Goal: Task Accomplishment & Management: Complete application form

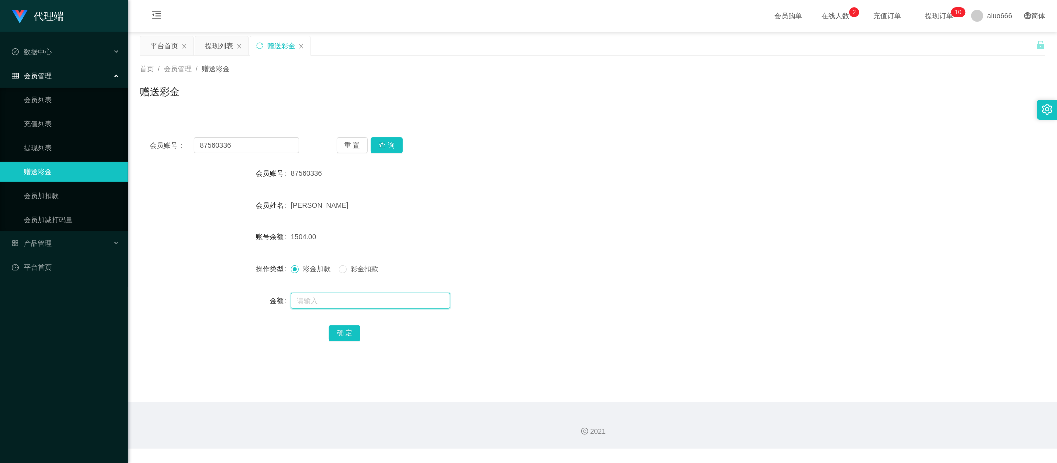
click at [337, 304] on input "text" at bounding box center [370, 301] width 160 height 16
type input "8"
click at [352, 326] on button "确 定" at bounding box center [344, 333] width 32 height 16
click at [629, 170] on div "87560336" at bounding box center [554, 173] width 528 height 20
click at [340, 300] on input "text" at bounding box center [370, 301] width 160 height 16
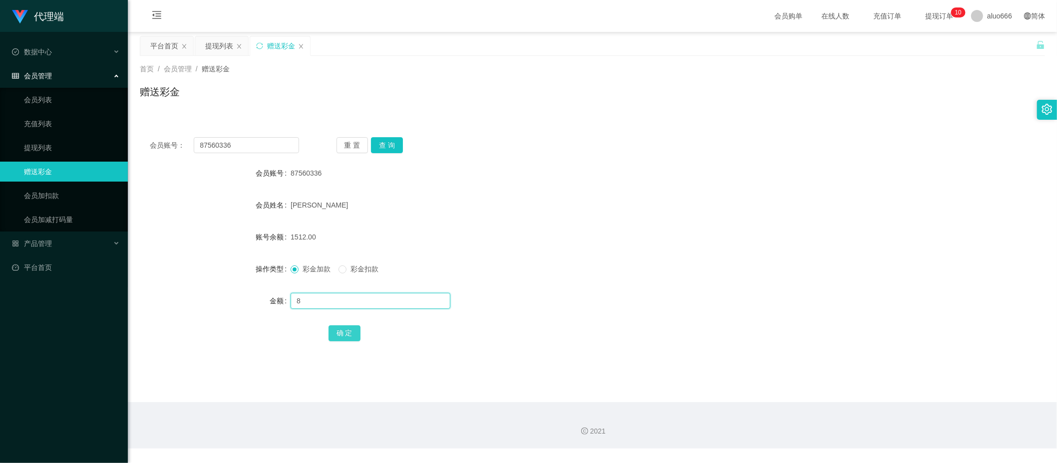
type input "8"
drag, startPoint x: 342, startPoint y: 334, endPoint x: 368, endPoint y: 324, distance: 28.3
click at [342, 334] on button "确 定" at bounding box center [344, 333] width 32 height 16
click at [641, 242] on div "1512.00" at bounding box center [554, 237] width 528 height 20
click at [311, 298] on input "text" at bounding box center [370, 301] width 160 height 16
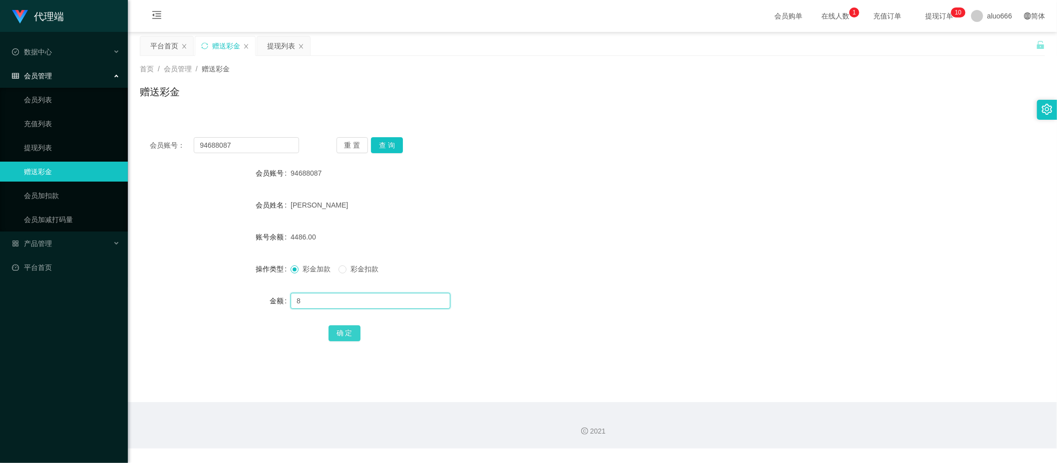
type input "8"
click at [345, 335] on button "确 定" at bounding box center [344, 333] width 32 height 16
click at [698, 199] on div "[PERSON_NAME]" at bounding box center [554, 205] width 528 height 20
click at [334, 298] on input "text" at bounding box center [370, 301] width 160 height 16
type input "8"
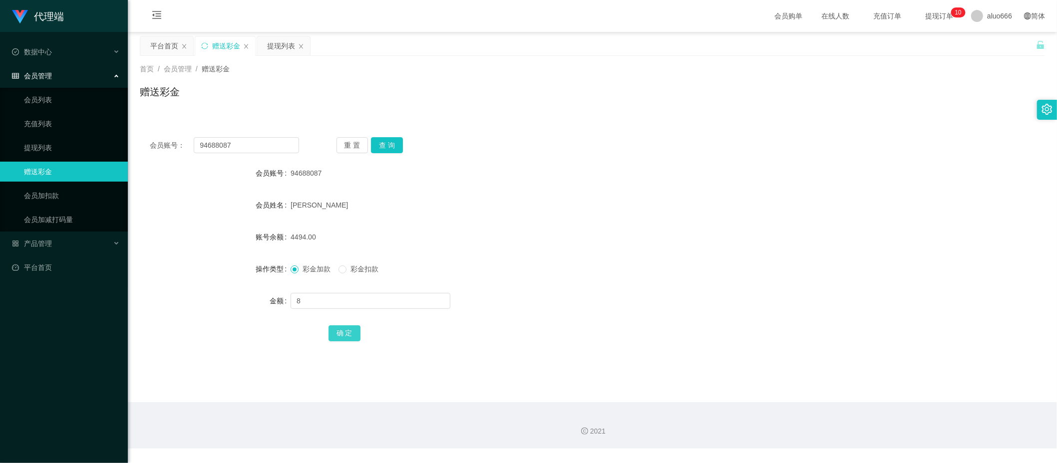
click at [346, 329] on button "确 定" at bounding box center [344, 333] width 32 height 16
click at [664, 203] on div "Chew yong jie" at bounding box center [554, 205] width 528 height 20
click at [316, 303] on input "text" at bounding box center [370, 301] width 160 height 16
type input "8"
click at [335, 331] on button "确 定" at bounding box center [344, 333] width 32 height 16
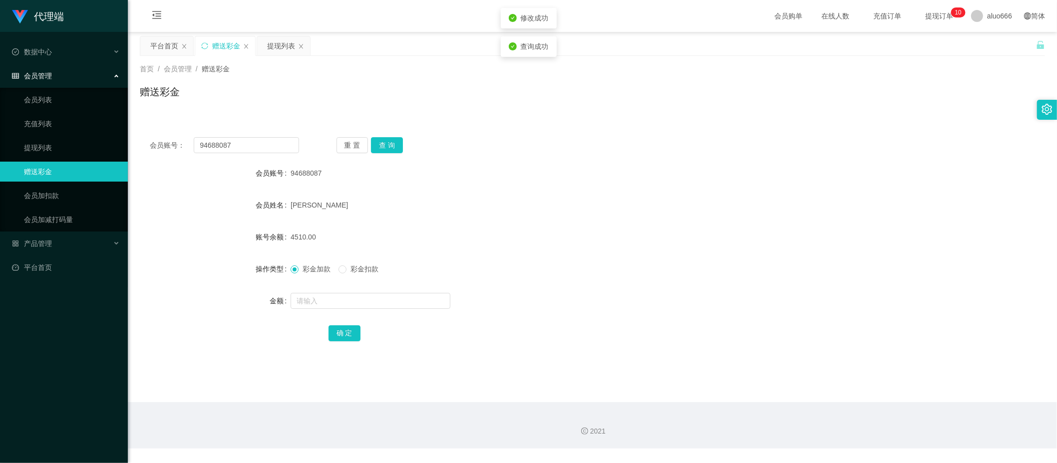
drag, startPoint x: 616, startPoint y: 192, endPoint x: 627, endPoint y: 182, distance: 14.8
click at [619, 189] on form "会员账号 94688087 会员姓名 Chew yong jie 账号余额 4510.00 操作类型 彩金加款 彩金扣款 金额 确 定" at bounding box center [592, 253] width 905 height 180
click at [331, 302] on input "text" at bounding box center [370, 301] width 160 height 16
type input "8"
click at [338, 328] on button "确 定" at bounding box center [344, 333] width 32 height 16
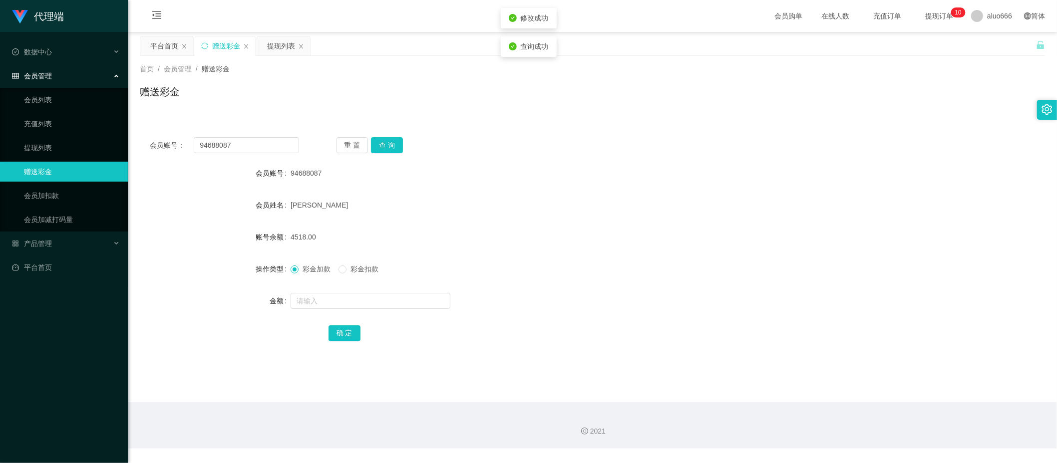
click at [621, 170] on div "94688087" at bounding box center [554, 173] width 528 height 20
click at [927, 13] on span "提现订单 0 1 2 3 4 5 6 7 8 9 0 1 2 3 4 5 6 7 8 9 0 1 2 3 4 5 6 7 8 9 0 1 2 3 4 5 6 …" at bounding box center [939, 15] width 38 height 7
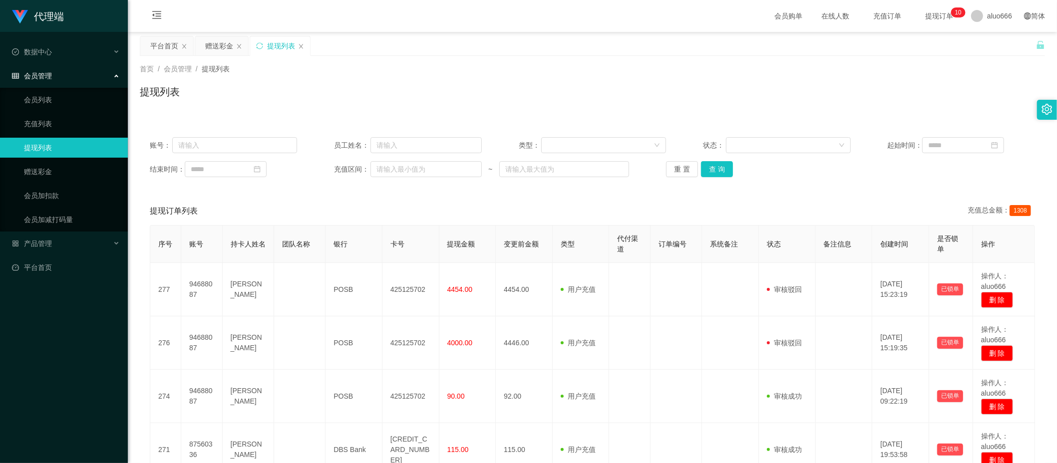
click at [927, 13] on span "提现订单 0 1 2 3 4 5 6 7 8 9 0 1 2 3 4 5 6 7 8 9 0 1 2 3 4 5 6 7 8 9 0 1 2 3 4 5 6 …" at bounding box center [939, 15] width 38 height 7
click at [717, 168] on button "查 询" at bounding box center [717, 169] width 32 height 16
click at [833, 180] on div "账号： 员工姓名： 类型： 状态： 起始时间： 结束时间： 充值区间： ~ 重 置 查 询" at bounding box center [592, 157] width 905 height 60
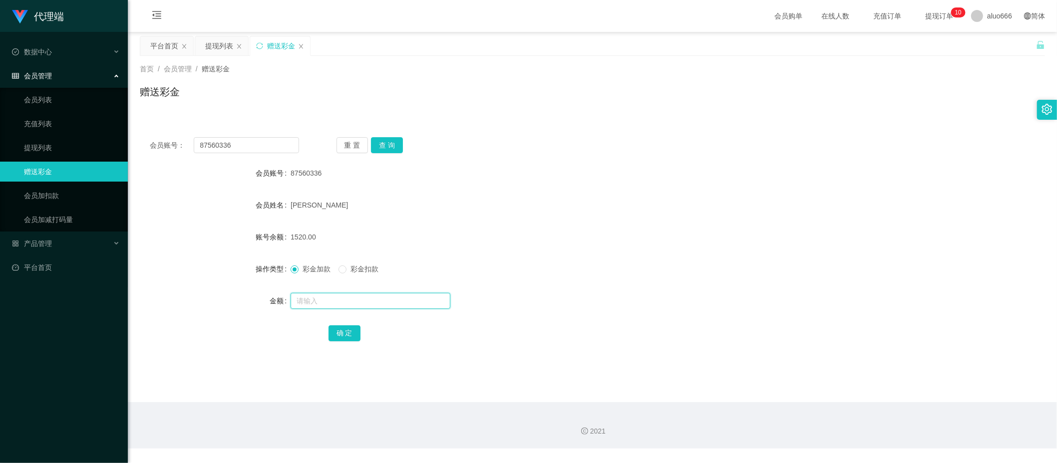
click at [312, 297] on input "text" at bounding box center [370, 301] width 160 height 16
type input "8"
click at [348, 336] on button "确 定" at bounding box center [344, 333] width 32 height 16
click at [627, 198] on div "许双贺" at bounding box center [554, 205] width 528 height 20
click at [715, 144] on div "会员账号： 87560336 重 置 查 询" at bounding box center [592, 145] width 905 height 16
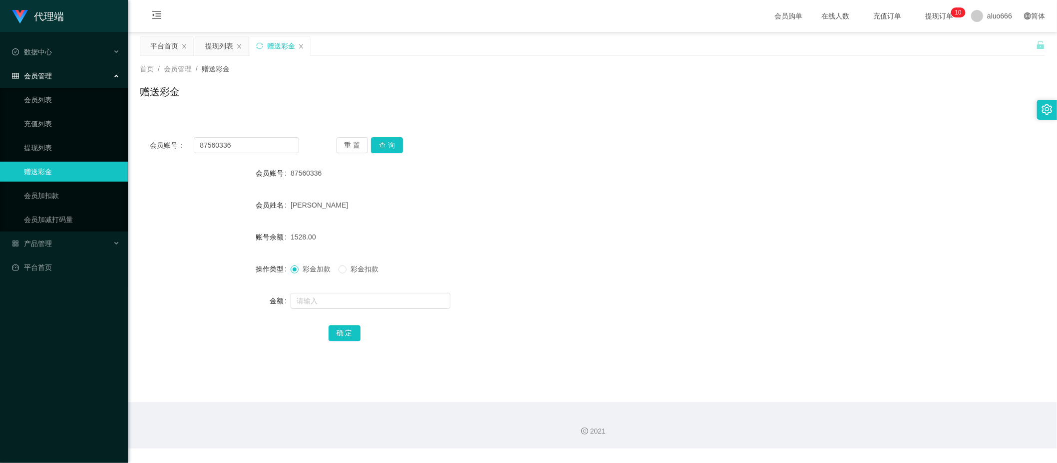
click at [925, 22] on span "提现订单 0 1 2 3 4 5 6 7 8 9 0 1 2 3 4 5 6 7 8 9 0 1 2 3 4 5 6 7 8 9 0 1 2 3 4 5 6 …" at bounding box center [939, 16] width 52 height 32
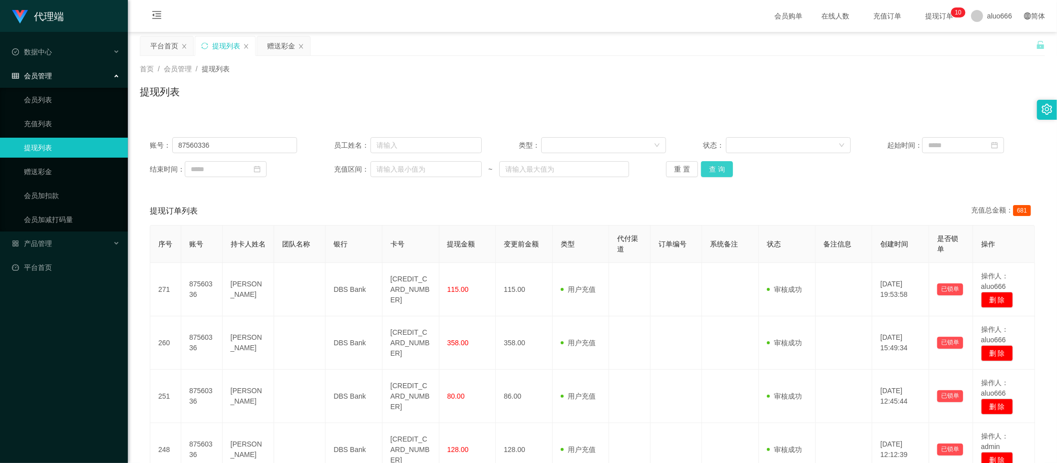
click at [717, 174] on button "查 询" at bounding box center [717, 169] width 32 height 16
click at [472, 200] on div "提现订单列表 充值总金额： 681" at bounding box center [592, 211] width 885 height 28
click at [914, 10] on span "提现订单 0 1 2 3 4 5 6 7 8 9 0 1 2 3 4 5 6 7 8 9 0 1 2 3 4 5 6 7 8 9 0 1 2 3 4 5 6 …" at bounding box center [939, 16] width 52 height 32
click at [931, 16] on span "提现订单 0 1 2 3 4 5 6 7 8 9 0 1 2 3 4 5 6 7 8 9 0 1 2 3 4 5 6 7 8 9 0 1 2 3 4 5 6 …" at bounding box center [939, 15] width 38 height 7
click at [927, 14] on span "提现订单 0 1 2 3 4 5 6 7 8 9 0 1 2 3 4 5 6 7 8 9 0 1 2 3 4 5 6 7 8 9 0 1 2 3 4 5 6 …" at bounding box center [939, 15] width 38 height 7
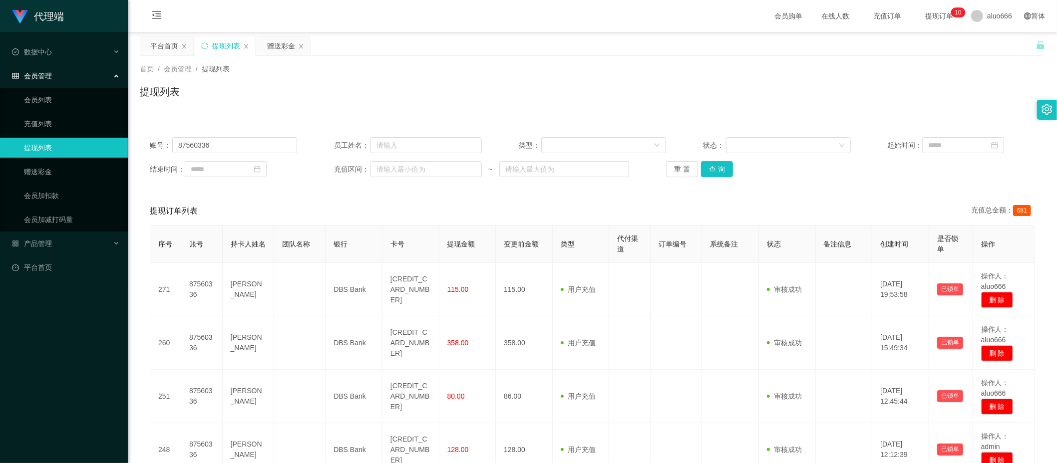
click at [927, 14] on span "提现订单 0 1 2 3 4 5 6 7 8 9 0 1 2 3 4 5 6 7 8 9 0 1 2 3 4 5 6 7 8 9 0 1 2 3 4 5 6 …" at bounding box center [939, 15] width 38 height 7
click at [754, 72] on div "首页 / 会员管理 / 提现列表 /" at bounding box center [592, 69] width 905 height 10
click at [625, 104] on div "提现列表" at bounding box center [592, 95] width 905 height 23
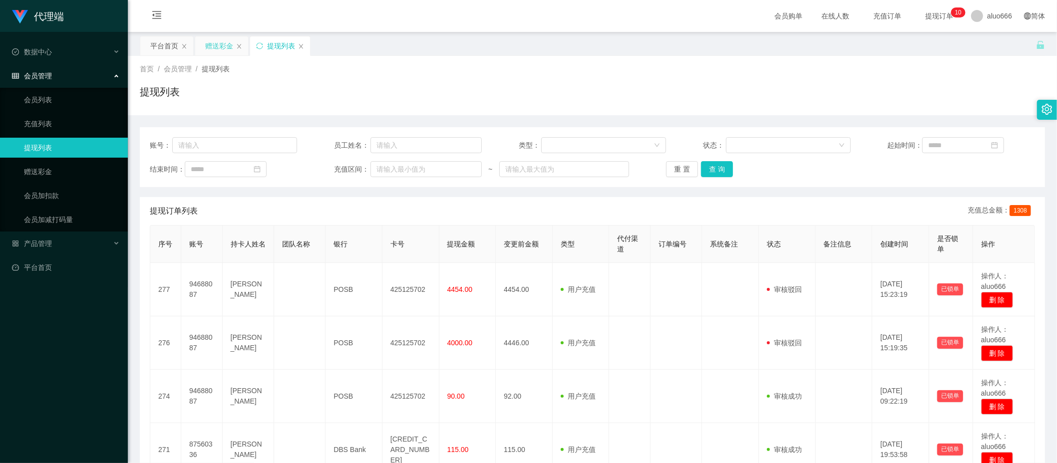
click at [228, 41] on div "赠送彩金" at bounding box center [219, 45] width 28 height 19
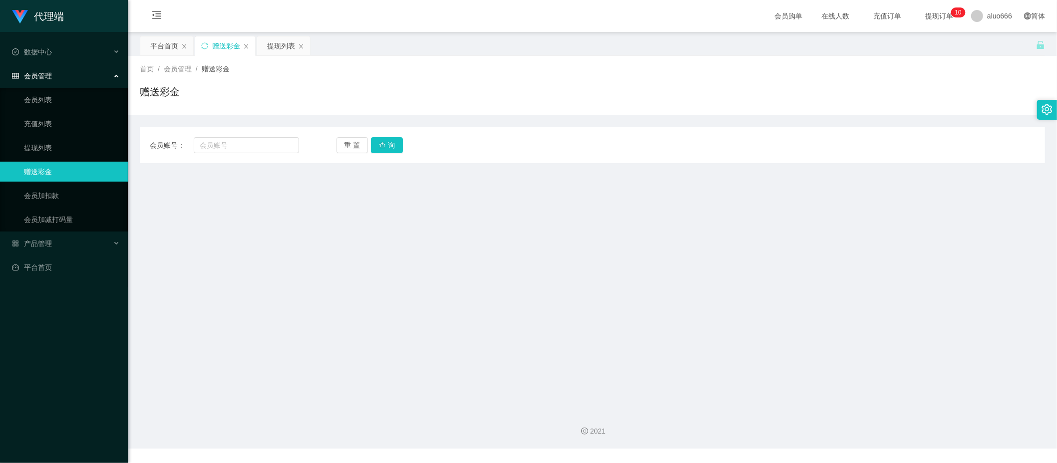
click at [403, 74] on div "首页 / 会员管理 / 赠送彩金 /" at bounding box center [592, 69] width 905 height 10
click at [233, 148] on input "text" at bounding box center [246, 145] width 105 height 16
paste input "94688087"
type input "94688087"
click at [386, 145] on button "查 询" at bounding box center [387, 145] width 32 height 16
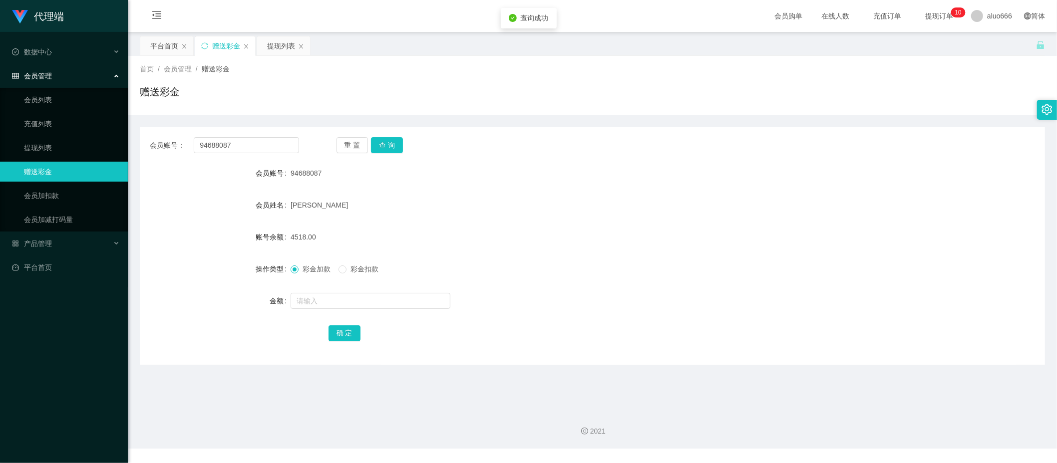
click at [532, 140] on div "会员账号： 94688087 重 置 查 询" at bounding box center [592, 145] width 905 height 16
click at [277, 45] on div "提现列表" at bounding box center [281, 45] width 28 height 19
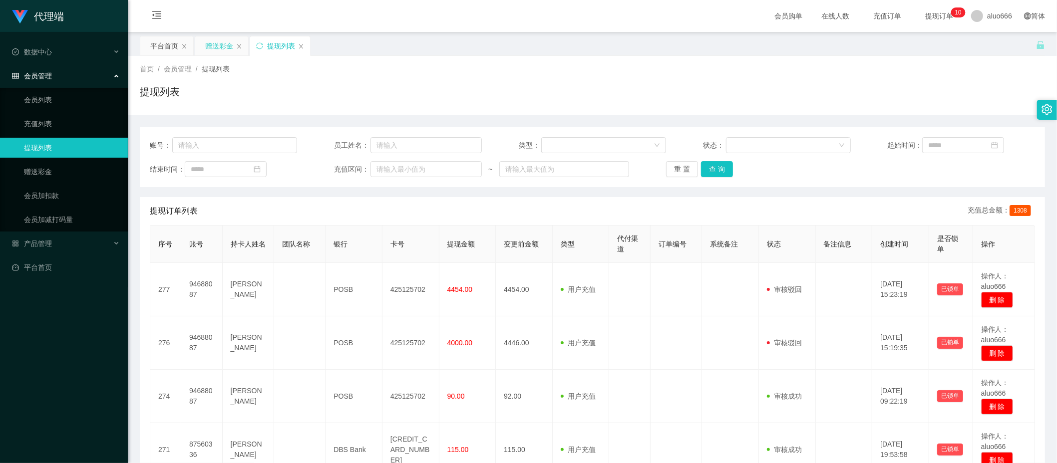
click at [217, 44] on div "赠送彩金" at bounding box center [219, 45] width 28 height 19
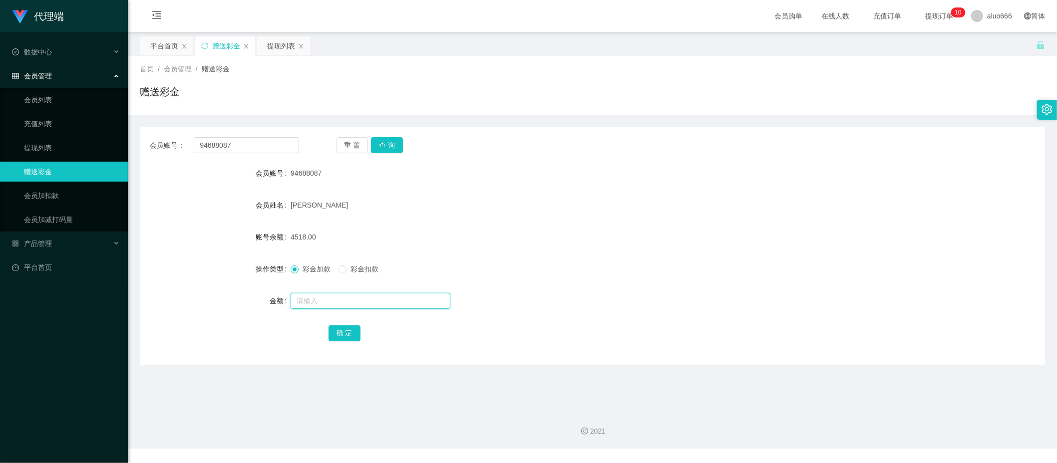
click at [358, 306] on input "text" at bounding box center [370, 301] width 160 height 16
type input "8"
click at [338, 328] on button "确 定" at bounding box center [344, 333] width 32 height 16
click at [625, 161] on div "会员账号： 94688087 重 置 查 询 会员账号 94688087 会员姓名 Chew yong jie 账号余额 4526.00 操作类型 彩金加款 …" at bounding box center [592, 246] width 905 height 238
click at [706, 254] on form "会员账号 94688087 会员姓名 Chew yong jie 账号余额 4526.00 操作类型 彩金加款 彩金扣款 金额 确 定" at bounding box center [592, 253] width 905 height 180
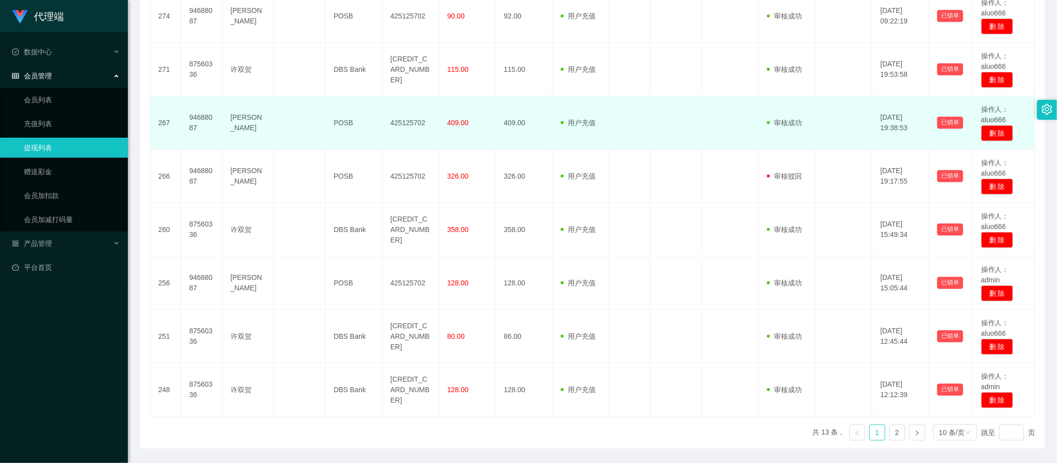
scroll to position [414, 0]
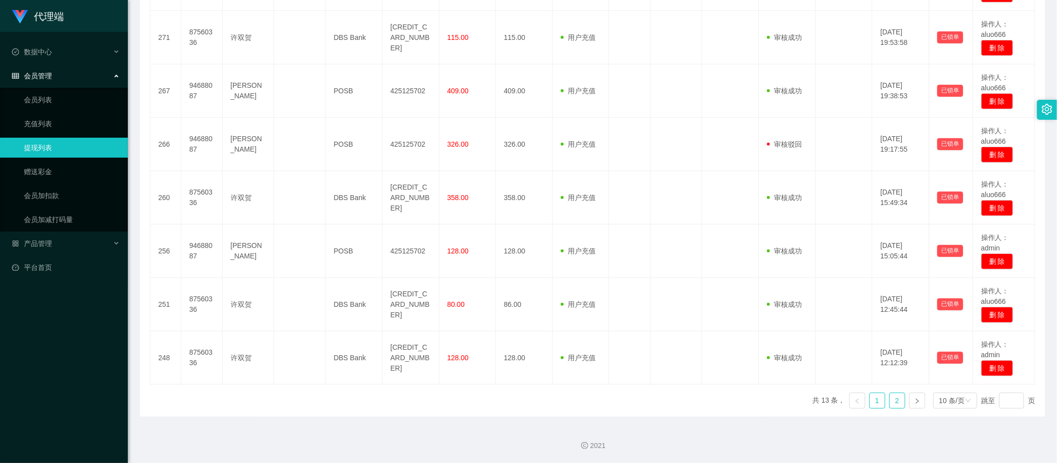
click at [889, 402] on link "2" at bounding box center [896, 400] width 15 height 15
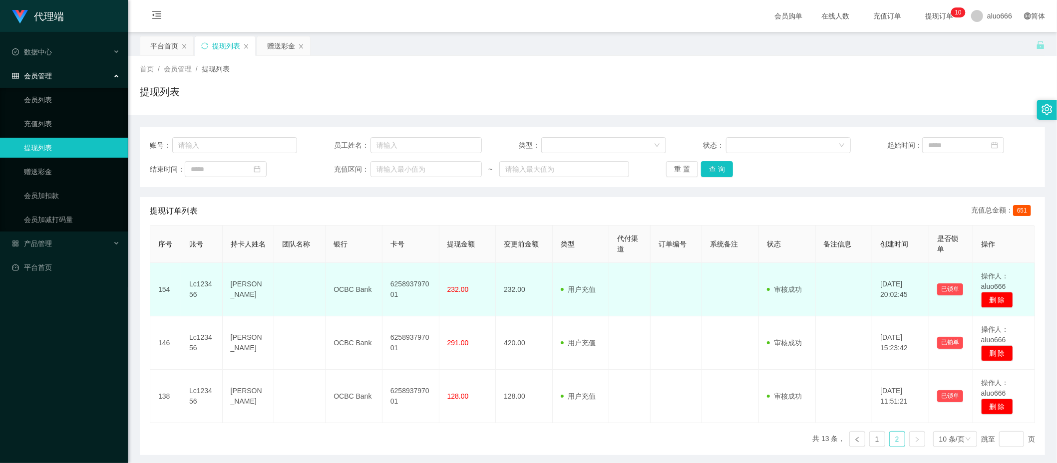
scroll to position [26, 0]
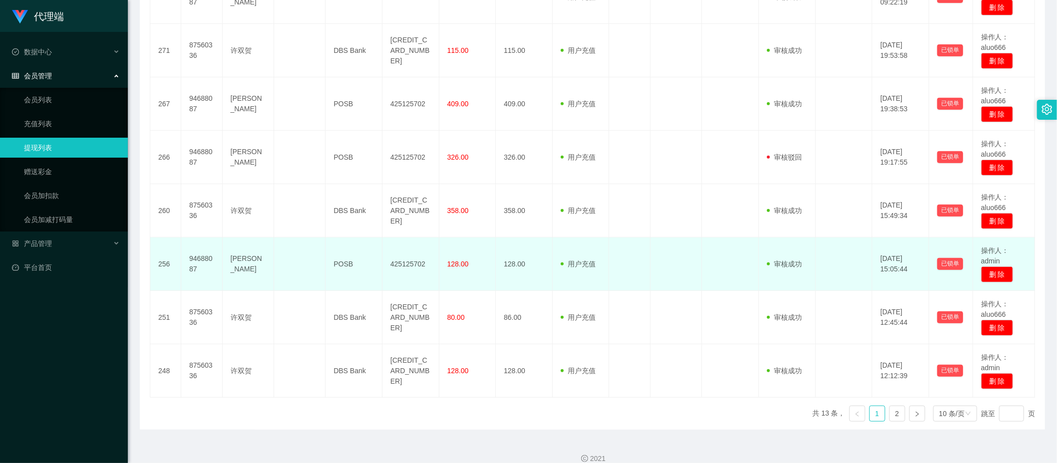
scroll to position [414, 0]
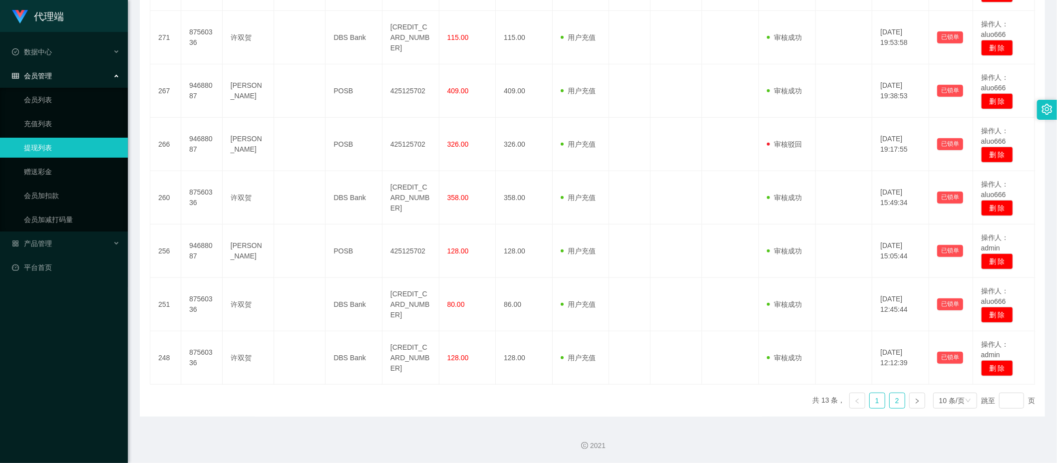
click at [889, 400] on link "2" at bounding box center [896, 400] width 15 height 15
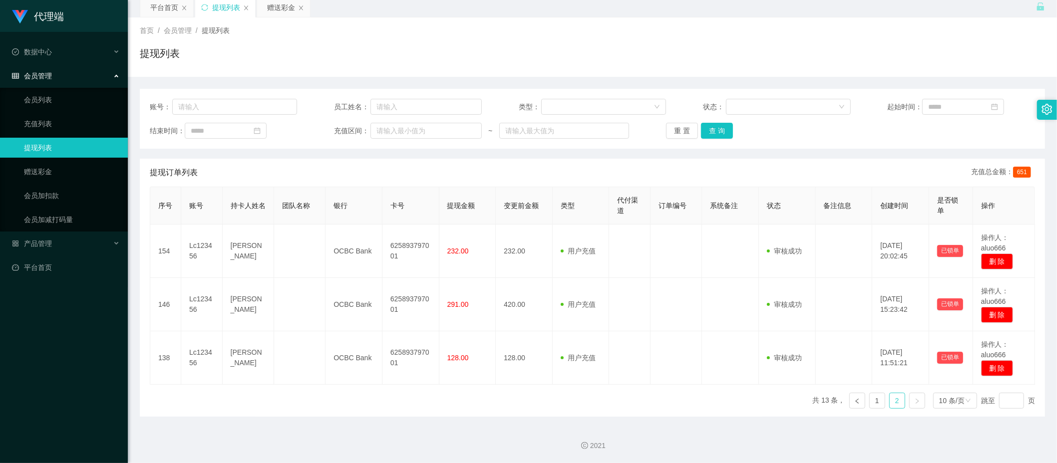
scroll to position [39, 0]
click at [871, 402] on link "1" at bounding box center [876, 400] width 15 height 15
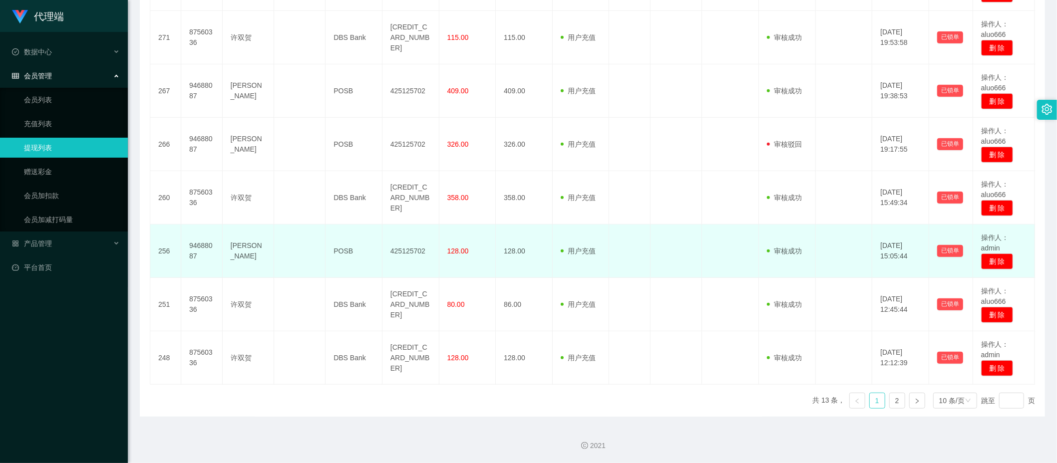
scroll to position [0, 0]
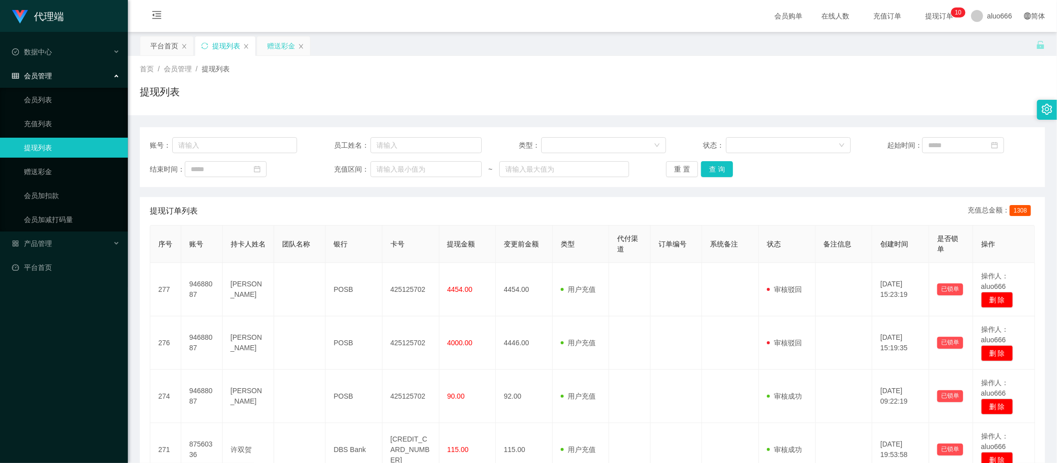
click at [277, 44] on div "赠送彩金" at bounding box center [281, 45] width 28 height 19
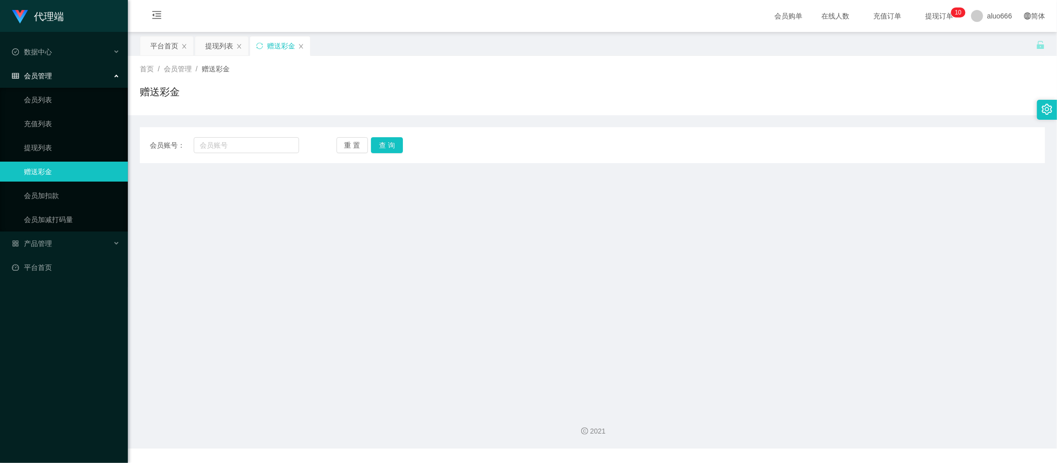
click at [452, 26] on div "会员购单 在线人数 充值订单 提现订单 0 1 2 3 4 5 6 7 8 9 0 1 2 3 4 5 6 7 8 9 0 1 2 3 4 5 6 7 8 9…" at bounding box center [592, 16] width 929 height 32
click at [379, 287] on main "关闭左侧 关闭右侧 关闭其它 刷新页面 平台首页 提现列表 赠送彩金 首页 / 会员管理 / 赠送彩金 / 赠送彩金 会员账号： 重 置 查 询 会员账号 会…" at bounding box center [592, 217] width 929 height 370
click at [206, 142] on input "text" at bounding box center [246, 145] width 105 height 16
paste input "87560336"
type input "87560336"
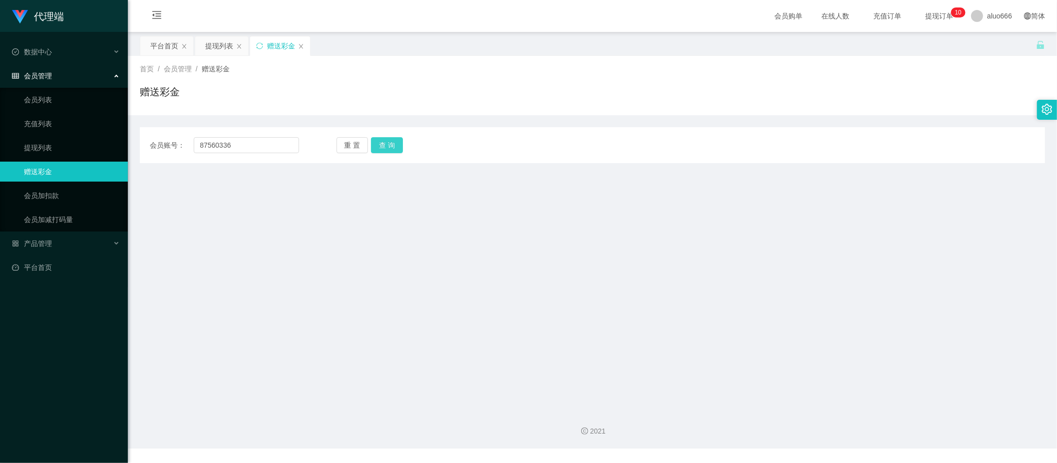
click at [390, 146] on button "查 询" at bounding box center [387, 145] width 32 height 16
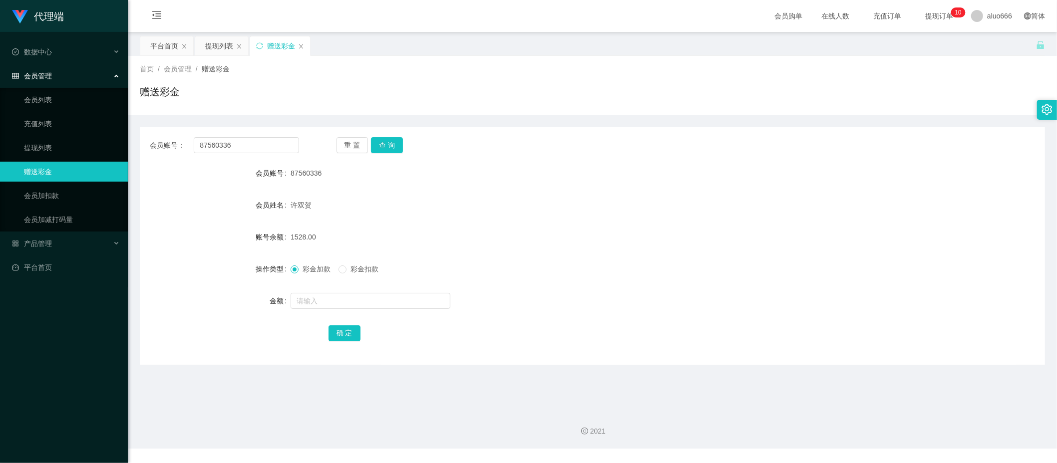
click at [589, 264] on div "彩金加款 彩金扣款" at bounding box center [554, 269] width 528 height 20
click at [224, 43] on div "提现列表" at bounding box center [219, 45] width 28 height 19
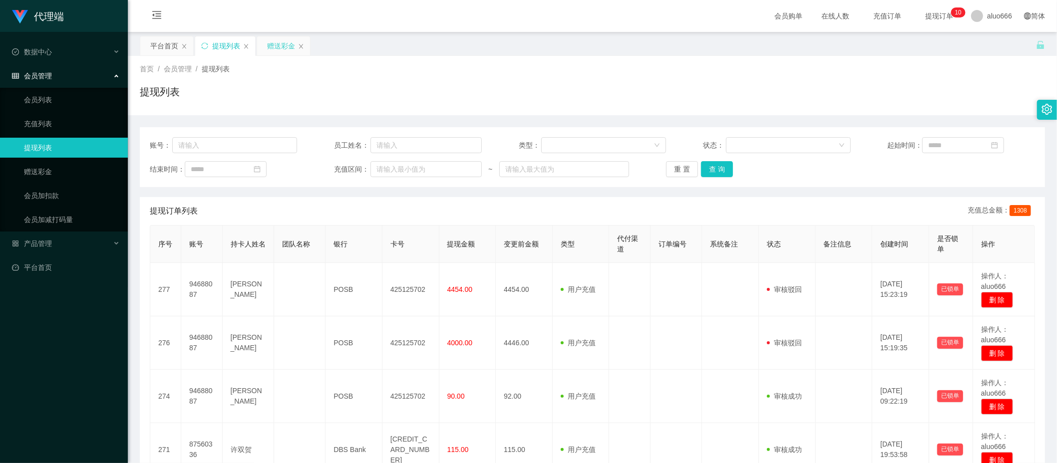
click at [280, 44] on div "赠送彩金" at bounding box center [281, 45] width 28 height 19
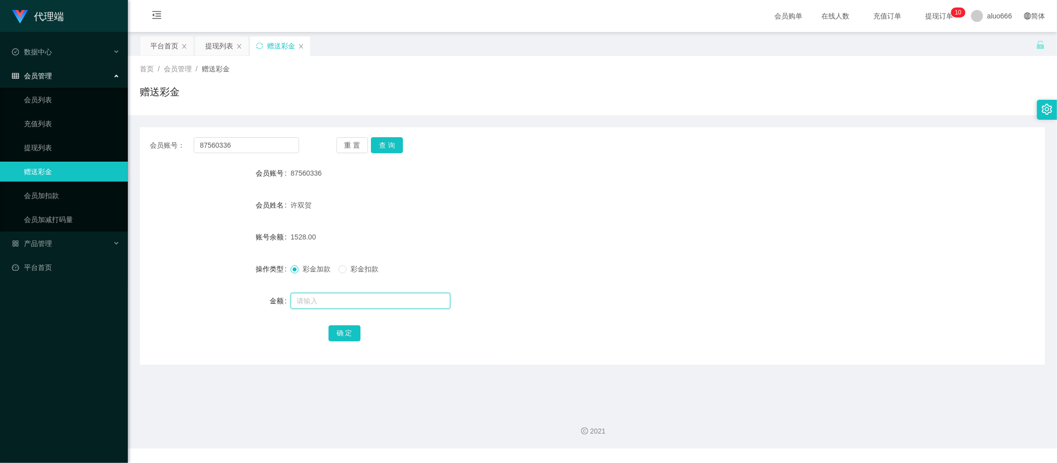
click at [325, 296] on input "text" at bounding box center [370, 301] width 160 height 16
type input "8"
drag, startPoint x: 343, startPoint y: 337, endPoint x: 348, endPoint y: 334, distance: 5.4
click at [343, 337] on button "确 定" at bounding box center [344, 333] width 32 height 16
click at [649, 214] on div "许双贺" at bounding box center [554, 205] width 528 height 20
